Goal: Task Accomplishment & Management: Complete application form

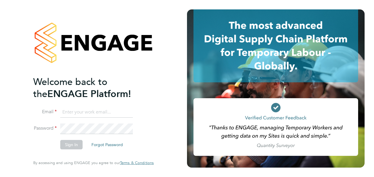
click at [95, 110] on input at bounding box center [96, 112] width 73 height 11
type input "Amelia.Kelly@hays.com"
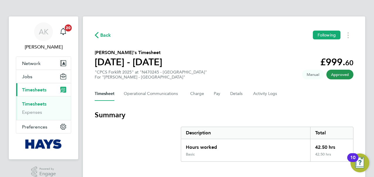
click at [102, 33] on span "Back" at bounding box center [105, 35] width 11 height 7
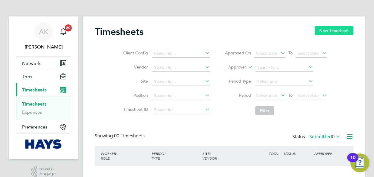
click at [339, 29] on button "New Timesheet" at bounding box center [333, 30] width 39 height 9
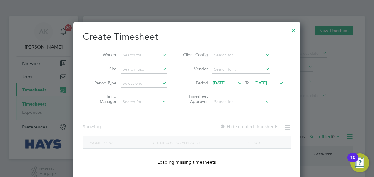
scroll to position [165, 227]
click at [139, 51] on input at bounding box center [143, 55] width 46 height 8
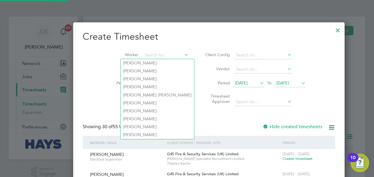
click at [274, 86] on span "[DATE]" at bounding box center [289, 83] width 31 height 8
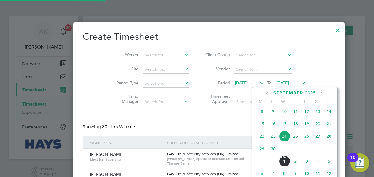
click at [307, 140] on span "26" at bounding box center [306, 135] width 11 height 11
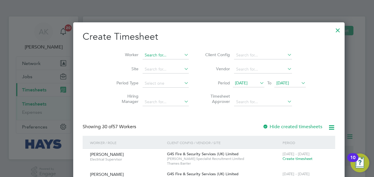
click at [143, 53] on input at bounding box center [166, 55] width 46 height 8
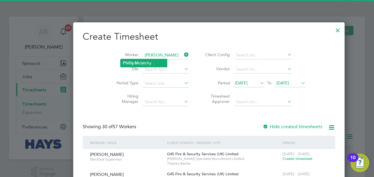
click at [140, 63] on b "Mc" at bounding box center [138, 63] width 6 height 5
type input "[PERSON_NAME]"
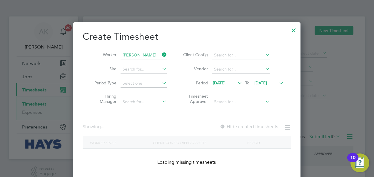
scroll to position [158, 227]
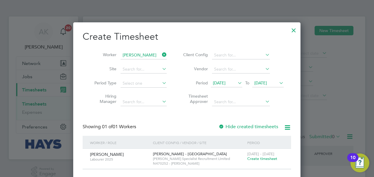
click at [264, 159] on span "Create timesheet" at bounding box center [262, 158] width 30 height 5
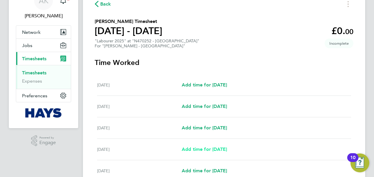
scroll to position [59, 0]
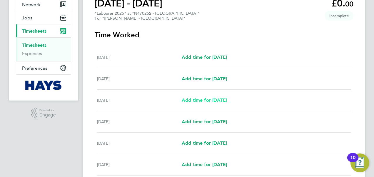
click at [203, 98] on span "Add time for [DATE]" at bounding box center [204, 100] width 45 height 6
select select "60"
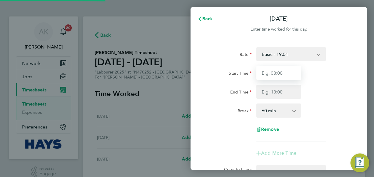
click at [292, 76] on input "Start Time" at bounding box center [278, 73] width 45 height 14
type input "07:30"
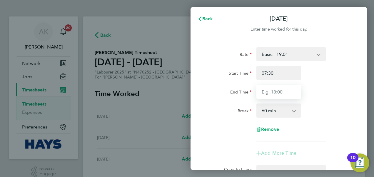
type input "16:30"
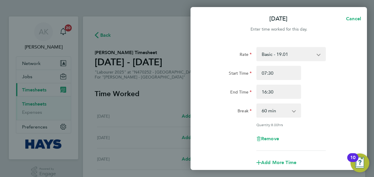
click at [288, 111] on select "0 min 15 min 30 min 45 min 60 min 75 min 90 min" at bounding box center [275, 110] width 36 height 13
select select "30"
click at [257, 104] on select "0 min 15 min 30 min 45 min 60 min 75 min 90 min" at bounding box center [275, 110] width 36 height 13
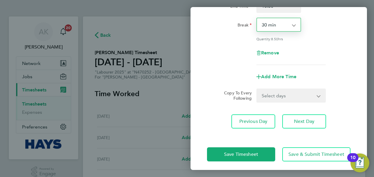
scroll to position [88, 0]
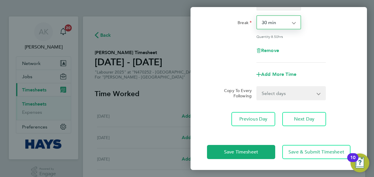
click at [273, 99] on div "Select days Day [DATE] [DATE] [DATE] [DATE]" at bounding box center [290, 93] width 69 height 14
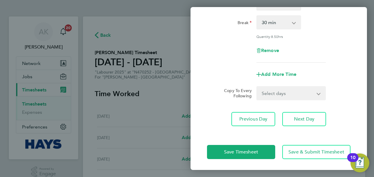
click at [285, 95] on select "Select days Day [DATE] [DATE] [DATE] [DATE]" at bounding box center [288, 93] width 62 height 13
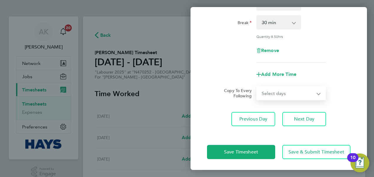
select select "DAY"
click at [257, 87] on select "Select days Day [DATE] [DATE] [DATE] [DATE]" at bounding box center [288, 93] width 62 height 13
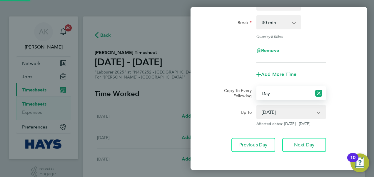
click at [277, 117] on select "[DATE] [DATE] [DATE] [DATE]" at bounding box center [287, 111] width 61 height 13
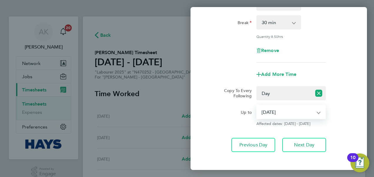
select select "[DATE]"
click at [257, 105] on select "[DATE] [DATE] [DATE] [DATE]" at bounding box center [287, 111] width 61 height 13
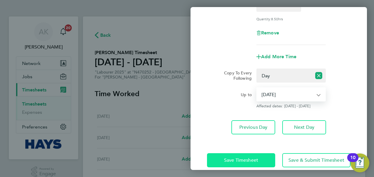
scroll to position [114, 0]
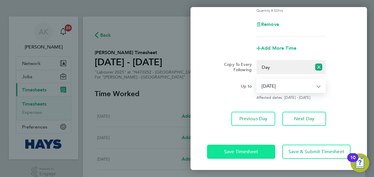
click at [247, 146] on button "Save Timesheet" at bounding box center [241, 152] width 68 height 14
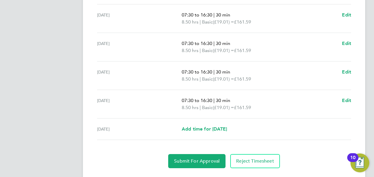
scroll to position [244, 0]
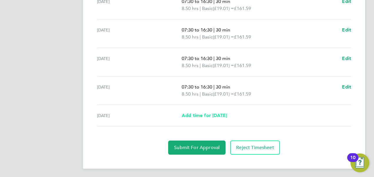
click at [223, 113] on span "Add time for [DATE]" at bounding box center [204, 116] width 45 height 6
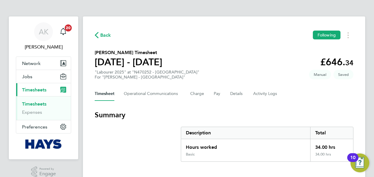
select select "60"
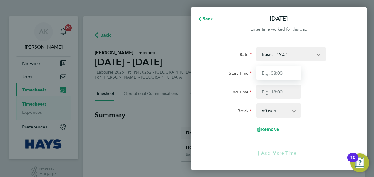
click at [285, 78] on input "Start Time" at bounding box center [278, 73] width 45 height 14
type input "07:30"
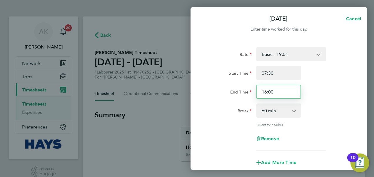
click at [278, 93] on input "16:00" at bounding box center [278, 92] width 45 height 14
type input "16:30"
click at [285, 112] on select "0 min 15 min 30 min 45 min 60 min 75 min 90 min" at bounding box center [275, 110] width 36 height 13
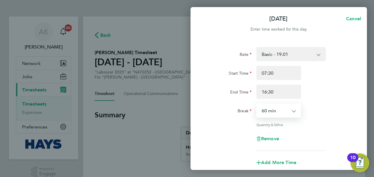
select select "30"
click at [257, 104] on select "0 min 15 min 30 min 45 min 60 min 75 min 90 min" at bounding box center [275, 110] width 36 height 13
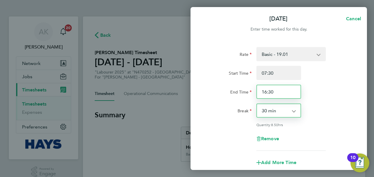
drag, startPoint x: 266, startPoint y: 90, endPoint x: 289, endPoint y: 91, distance: 23.2
click at [266, 90] on input "16:30" at bounding box center [278, 92] width 45 height 14
type input "15:30"
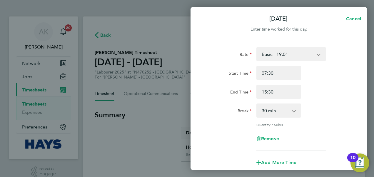
drag, startPoint x: 347, startPoint y: 92, endPoint x: 344, endPoint y: 94, distance: 3.2
click at [347, 93] on div "End Time 15:30" at bounding box center [279, 92] width 148 height 14
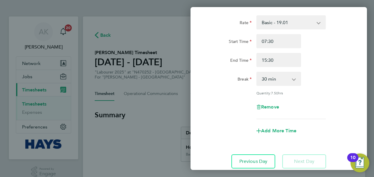
scroll to position [74, 0]
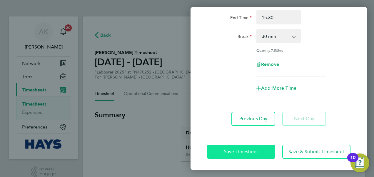
click at [242, 147] on button "Save Timesheet" at bounding box center [241, 152] width 68 height 14
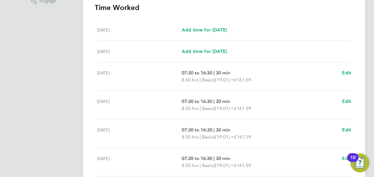
scroll to position [251, 0]
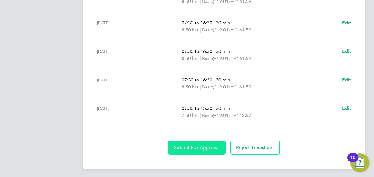
click at [209, 146] on span "Submit For Approval" at bounding box center [197, 148] width 46 height 6
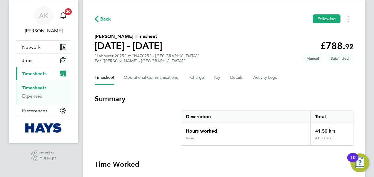
scroll to position [0, 0]
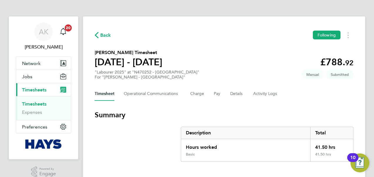
click at [105, 33] on span "Back" at bounding box center [105, 35] width 11 height 7
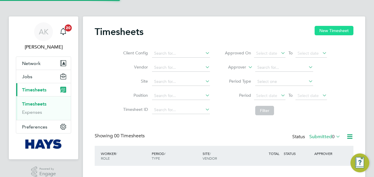
click at [332, 31] on button "New Timesheet" at bounding box center [333, 30] width 39 height 9
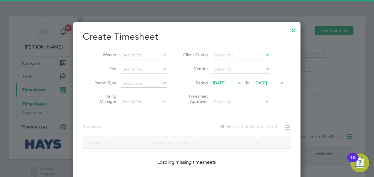
scroll to position [1165, 227]
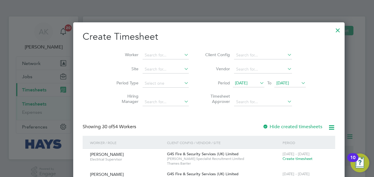
click at [276, 82] on span "[DATE]" at bounding box center [282, 82] width 13 height 5
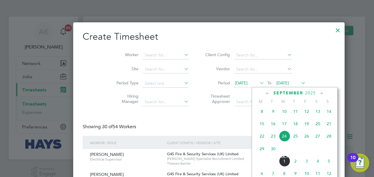
click at [307, 140] on span "26" at bounding box center [306, 135] width 11 height 11
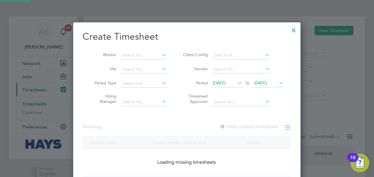
scroll to position [165, 227]
click at [146, 53] on input at bounding box center [143, 55] width 46 height 8
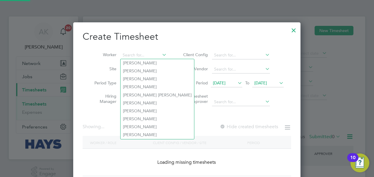
scroll to position [1165, 227]
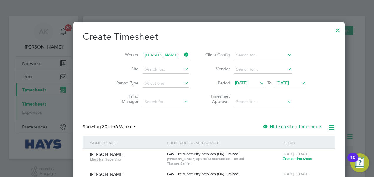
click at [151, 77] on li "[PERSON_NAME] ddocks" at bounding box center [150, 79] width 60 height 8
type input "[PERSON_NAME]"
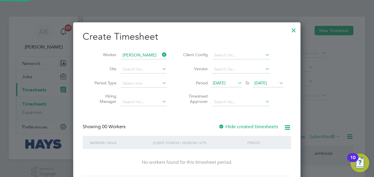
scroll to position [165, 227]
click at [229, 126] on label "Hide created timesheets" at bounding box center [248, 127] width 60 height 6
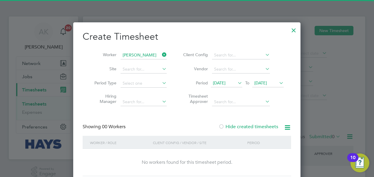
click at [264, 81] on span "[DATE]" at bounding box center [260, 82] width 13 height 5
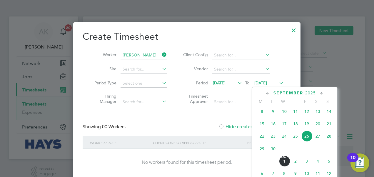
click at [321, 137] on span "27" at bounding box center [317, 135] width 11 height 11
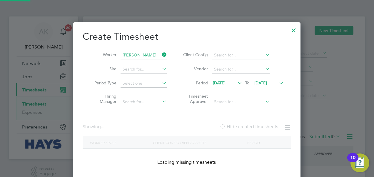
scroll to position [0, 0]
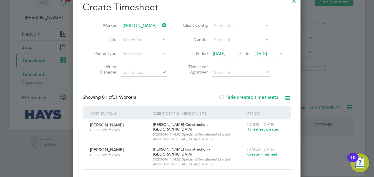
click at [259, 128] on span "Timesheet created" at bounding box center [263, 129] width 32 height 5
